Goal: Task Accomplishment & Management: Use online tool/utility

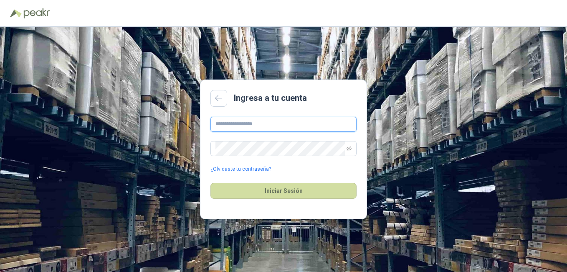
click at [251, 124] on input "text" at bounding box center [284, 124] width 146 height 15
click at [353, 94] on div "Ingresa a tu cuenta" at bounding box center [284, 98] width 146 height 17
click at [265, 125] on input "text" at bounding box center [284, 124] width 146 height 15
click at [256, 112] on main "Ingresa a tu cuenta ¿Olvidaste tu contraseña? Iniciar Sesión" at bounding box center [283, 149] width 167 height 140
click at [255, 117] on input "text" at bounding box center [284, 124] width 146 height 15
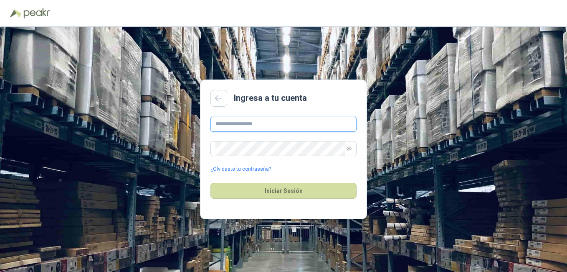
type input "**********"
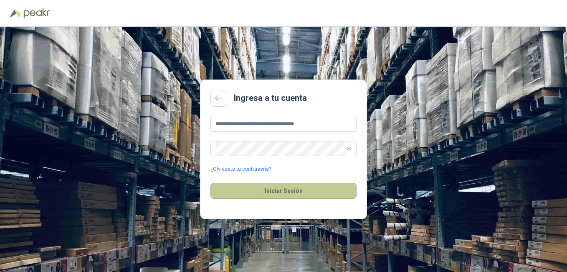
click at [304, 192] on button "Iniciar Sesión" at bounding box center [284, 191] width 146 height 16
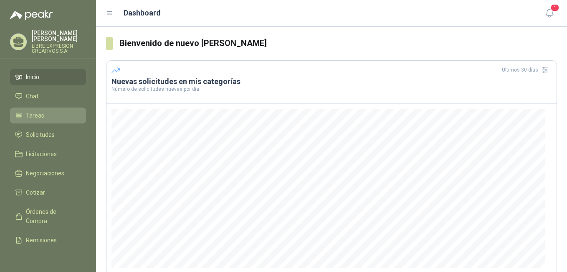
click at [35, 111] on span "Tareas" at bounding box center [35, 115] width 18 height 9
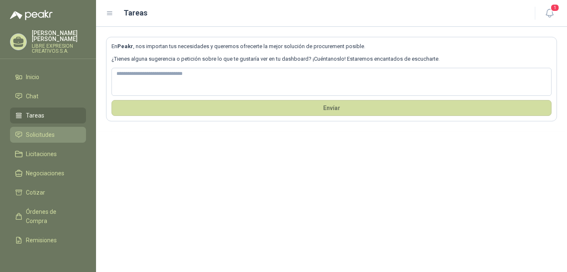
click at [36, 130] on span "Solicitudes" at bounding box center [40, 134] width 29 height 9
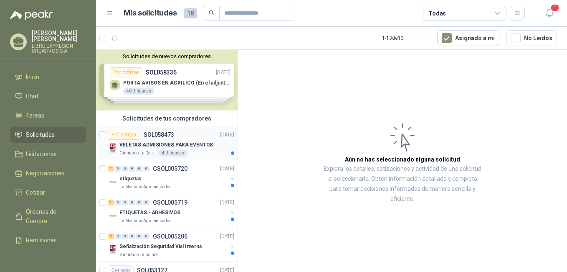
click at [175, 145] on p "VELETAS ADMISIONES PARA EVENTOS" at bounding box center [166, 145] width 94 height 8
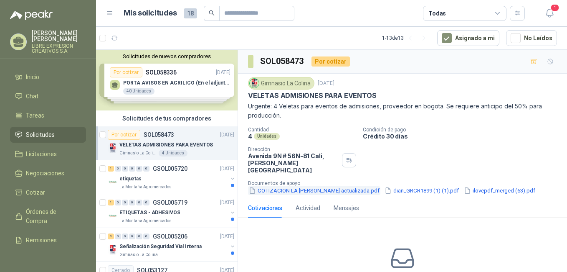
click at [313, 186] on button "COTIZACION LA [PERSON_NAME] actualizada.pdf" at bounding box center [314, 190] width 132 height 9
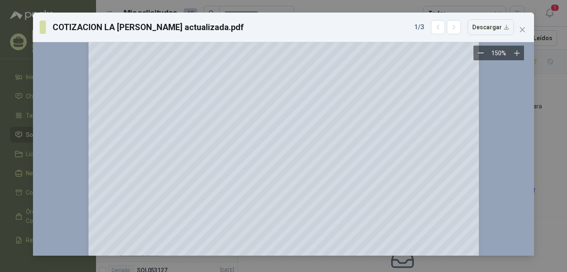
scroll to position [262, 0]
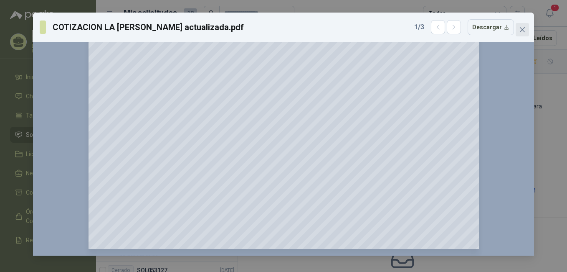
click at [520, 29] on icon "close" at bounding box center [522, 29] width 7 height 7
